Goal: Task Accomplishment & Management: Manage account settings

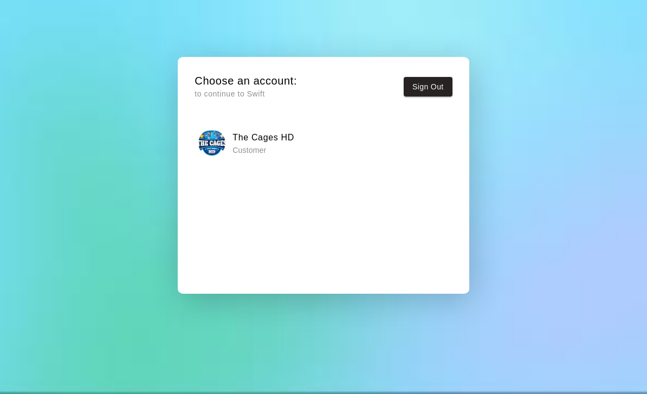
click at [261, 146] on p "Customer" at bounding box center [264, 150] width 62 height 11
click at [236, 87] on h5 "Choose an account:" at bounding box center [246, 81] width 102 height 15
click at [240, 149] on p "Customer" at bounding box center [264, 150] width 62 height 11
click at [297, 145] on div "The Cages HD Customer" at bounding box center [323, 143] width 251 height 27
click at [119, 305] on div "Choose an account: to continue to Swift Sign Out The Cages HD Customer" at bounding box center [323, 197] width 647 height 394
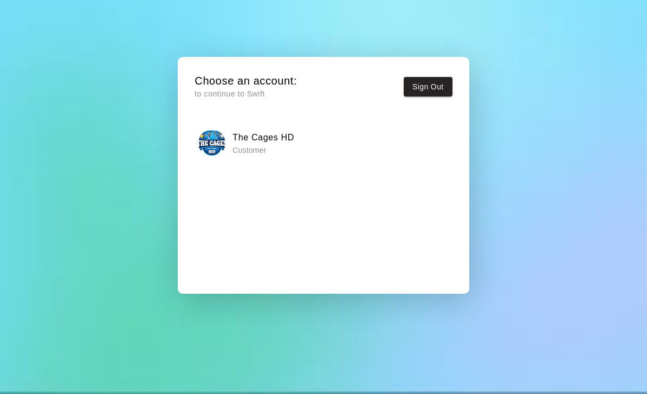
click at [249, 356] on div "Choose an account: to continue to Swift Sign Out The Cages HD Customer" at bounding box center [323, 197] width 647 height 394
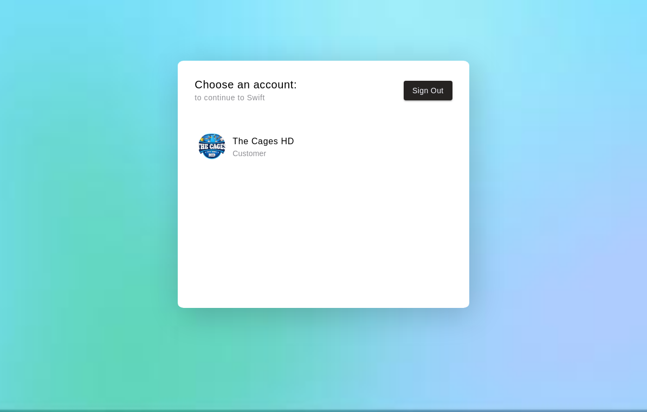
click at [432, 91] on button "Sign Out" at bounding box center [428, 91] width 49 height 20
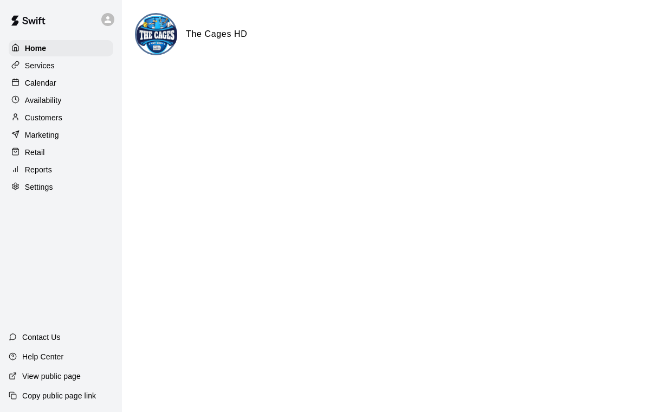
click at [37, 85] on p "Calendar" at bounding box center [40, 83] width 31 height 11
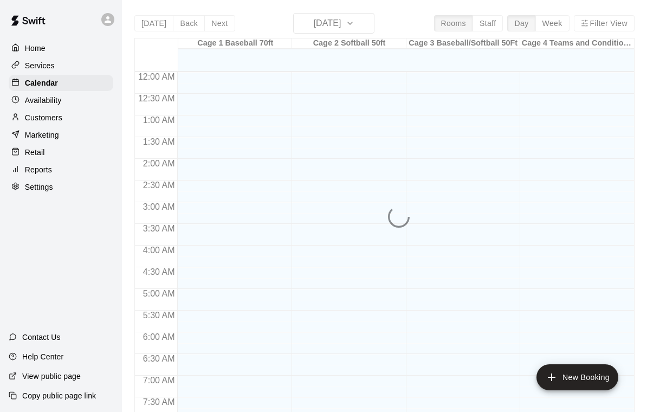
scroll to position [640, 0]
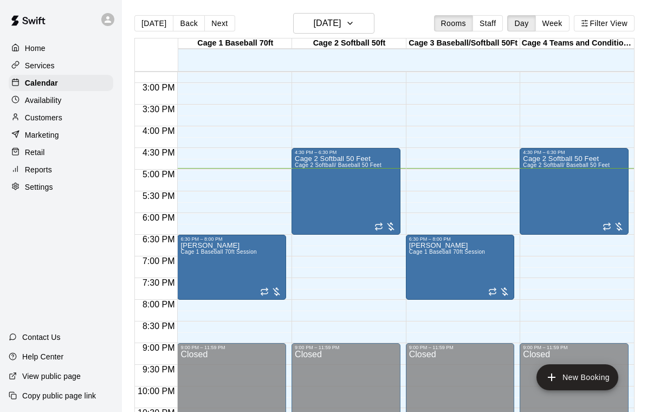
click at [184, 248] on button "edit" at bounding box center [192, 254] width 22 height 22
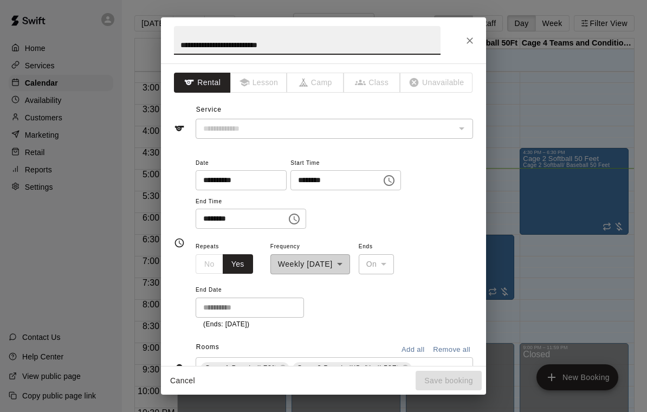
type input "**********"
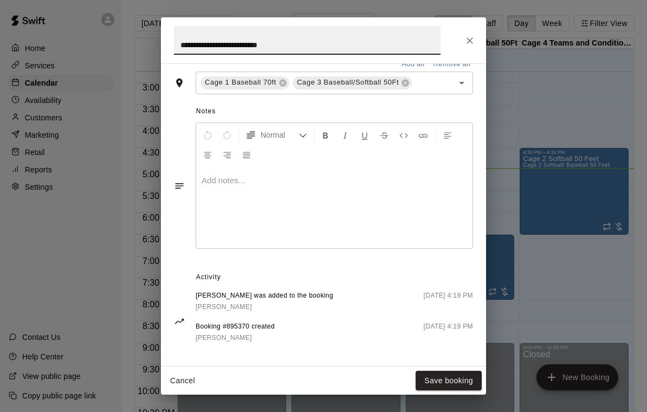
scroll to position [326, 0]
click at [470, 42] on icon "Close" at bounding box center [470, 40] width 11 height 11
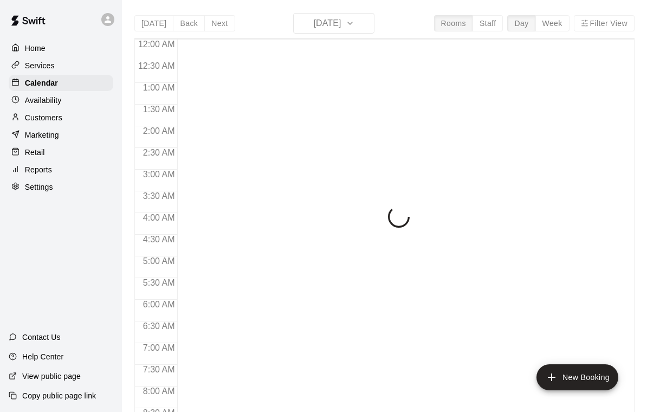
scroll to position [640, 0]
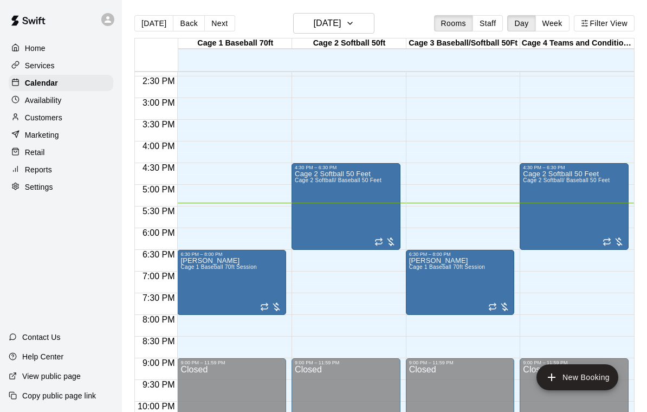
scroll to position [622, 0]
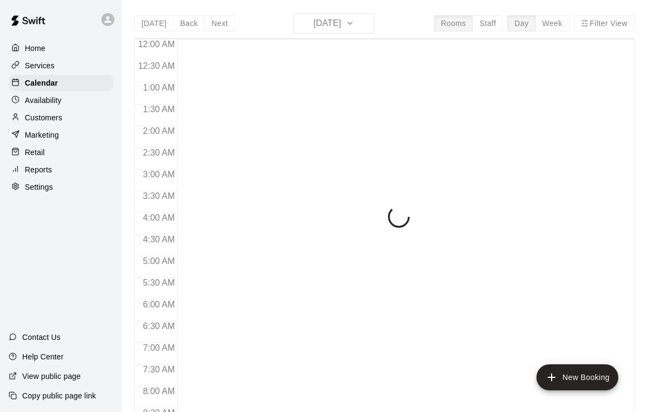
scroll to position [640, 0]
